Goal: Task Accomplishment & Management: Use online tool/utility

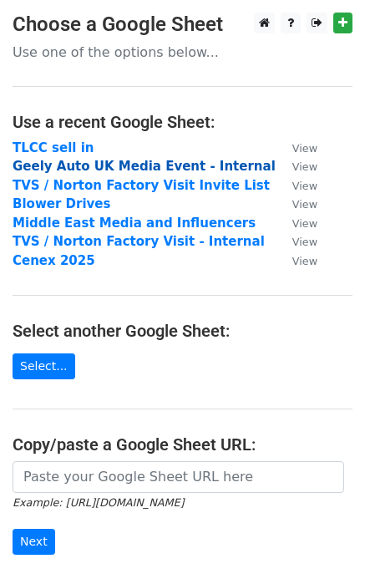
click at [94, 168] on strong "Geely Auto UK Media Event - Internal" at bounding box center [144, 166] width 263 height 15
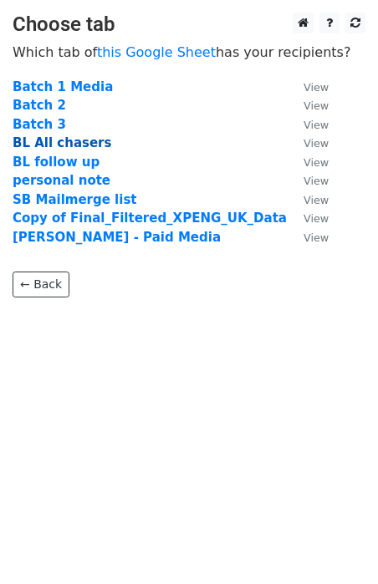
click at [65, 145] on strong "BL All chasers" at bounding box center [62, 142] width 99 height 15
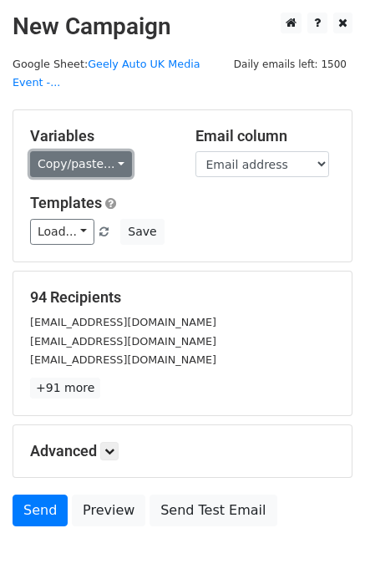
click at [45, 170] on link "Copy/paste..." at bounding box center [81, 164] width 102 height 26
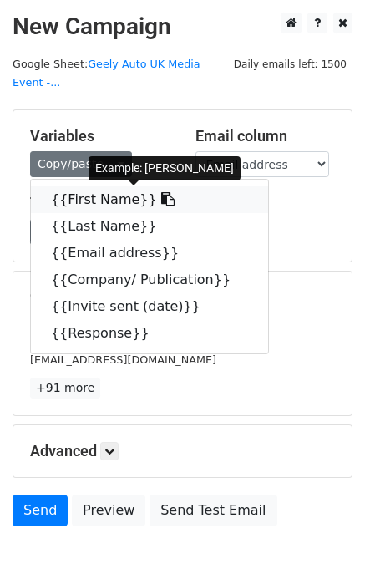
click at [61, 203] on link "{{First Name}}" at bounding box center [149, 199] width 237 height 27
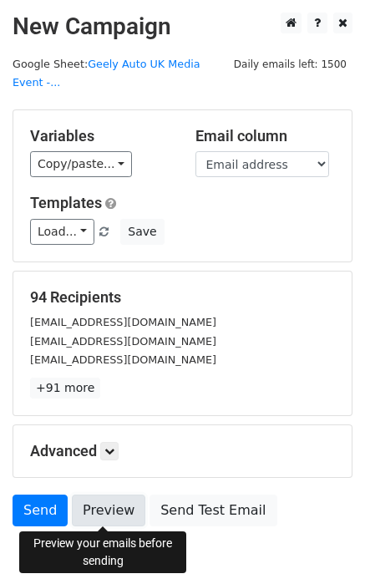
click at [102, 503] on link "Preview" at bounding box center [109, 511] width 74 height 32
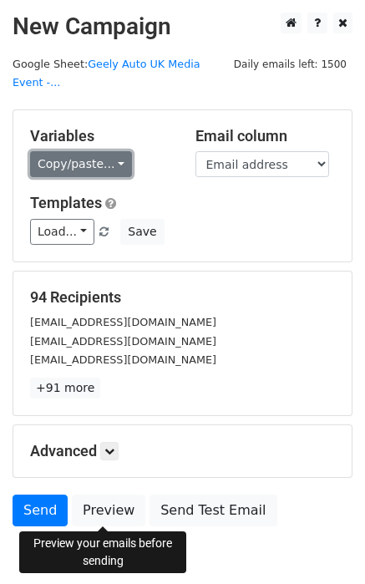
click at [82, 165] on link "Copy/paste..." at bounding box center [81, 164] width 102 height 26
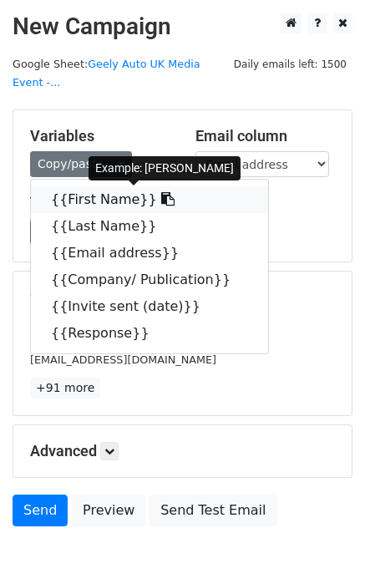
click at [76, 198] on link "{{First Name}}" at bounding box center [149, 199] width 237 height 27
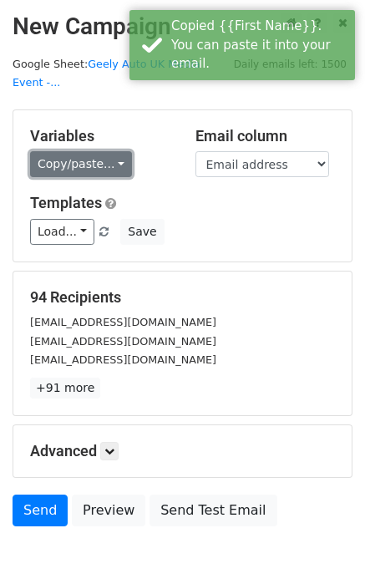
click at [87, 160] on link "Copy/paste..." at bounding box center [81, 164] width 102 height 26
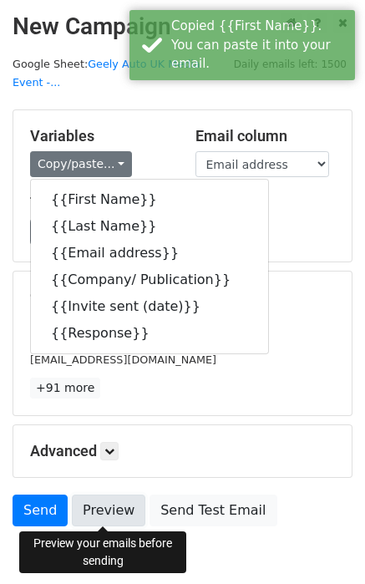
click at [118, 510] on link "Preview" at bounding box center [109, 511] width 74 height 32
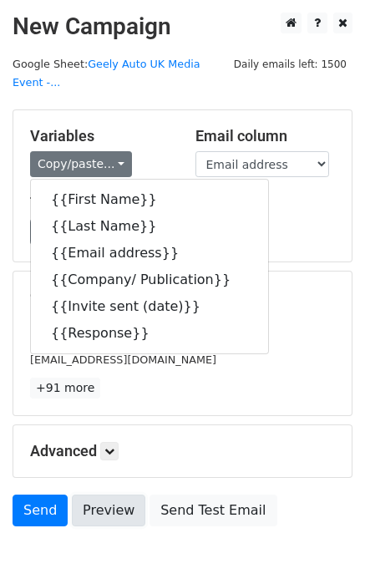
click at [102, 500] on link "Preview" at bounding box center [109, 511] width 74 height 32
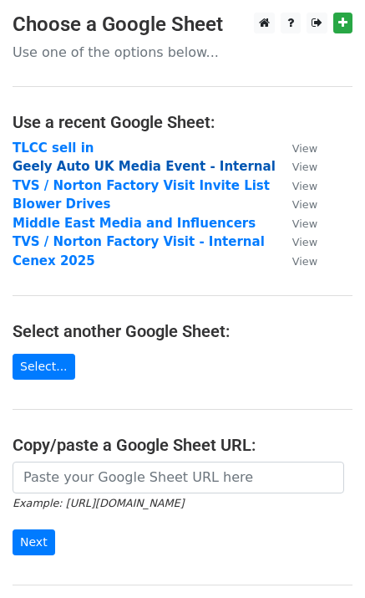
click at [73, 165] on strong "Geely Auto UK Media Event - Internal" at bounding box center [144, 166] width 263 height 15
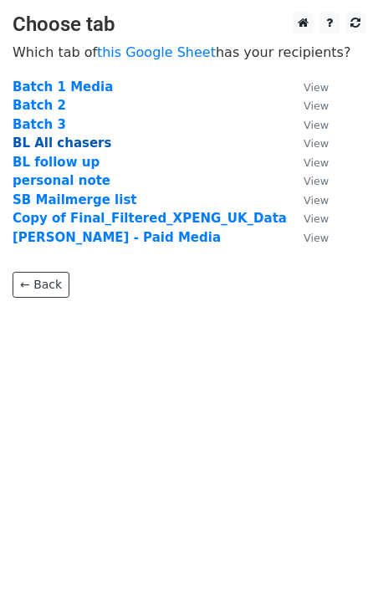
click at [52, 142] on strong "BL All chasers" at bounding box center [62, 142] width 99 height 15
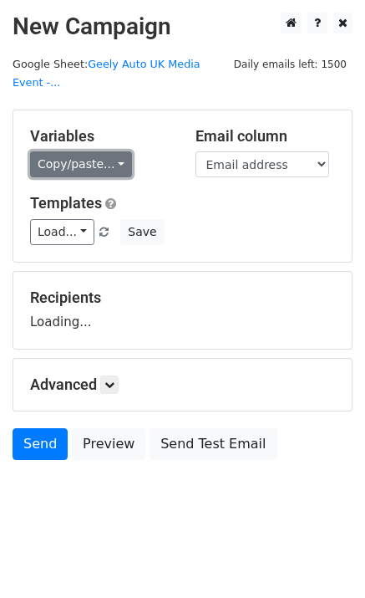
click at [65, 151] on link "Copy/paste..." at bounding box center [81, 164] width 102 height 26
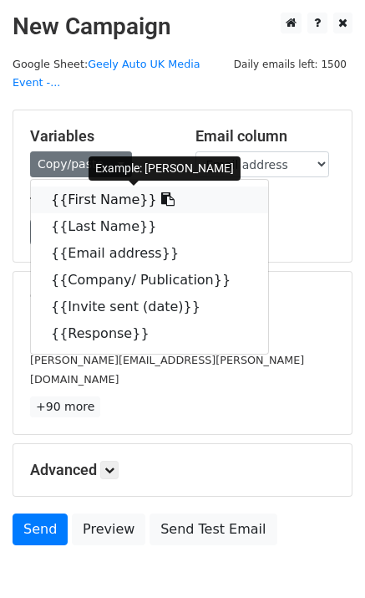
click at [65, 202] on link "{{First Name}}" at bounding box center [149, 199] width 237 height 27
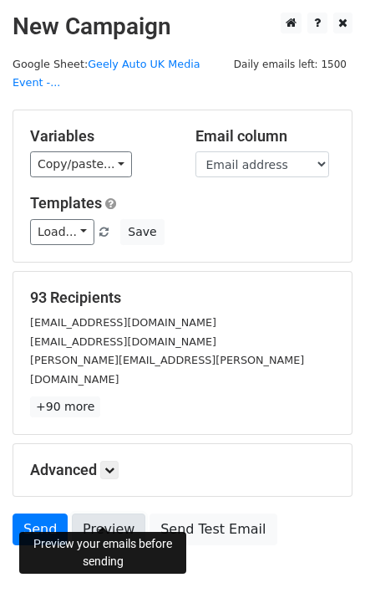
click at [103, 513] on link "Preview" at bounding box center [109, 529] width 74 height 32
click at [94, 521] on link "Preview" at bounding box center [109, 529] width 74 height 32
click at [99, 522] on link "Preview" at bounding box center [109, 529] width 74 height 32
